Goal: Book appointment/travel/reservation

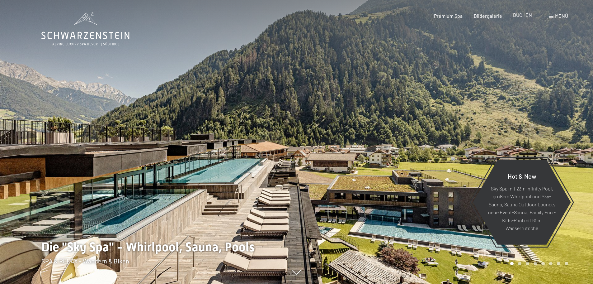
click at [521, 16] on span "BUCHEN" at bounding box center [522, 15] width 19 height 6
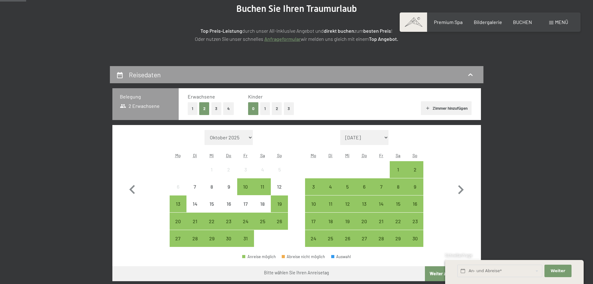
scroll to position [93, 0]
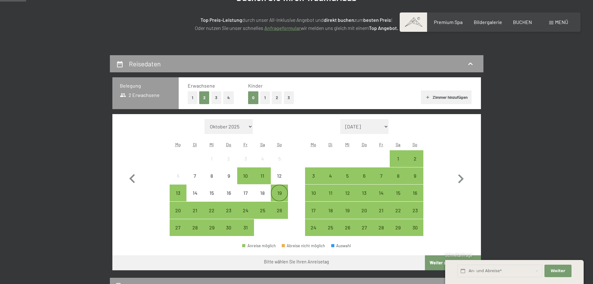
click at [281, 191] on div "19" at bounding box center [279, 198] width 16 height 16
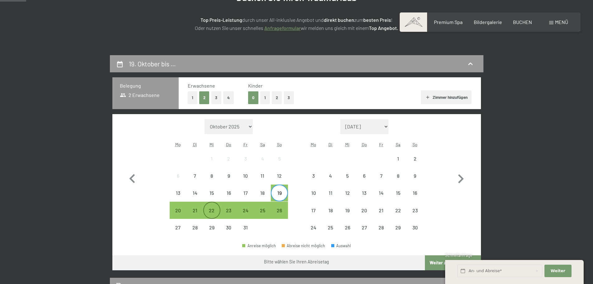
click at [213, 210] on div "22" at bounding box center [212, 216] width 16 height 16
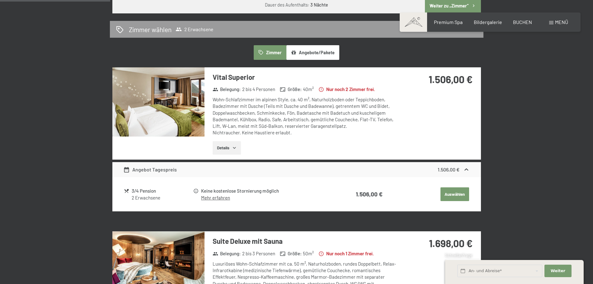
scroll to position [374, 0]
